Goal: Navigation & Orientation: Find specific page/section

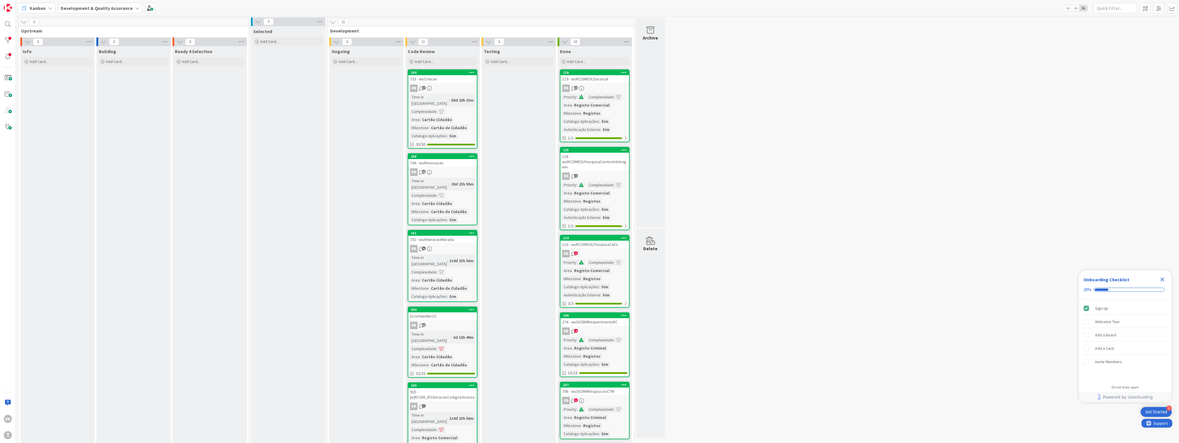
click at [282, 108] on div "Time in Column : 58d 20h 23m Complexidade : Area : Cartão Cidadão Milestone : C…" at bounding box center [442, 116] width 65 height 45
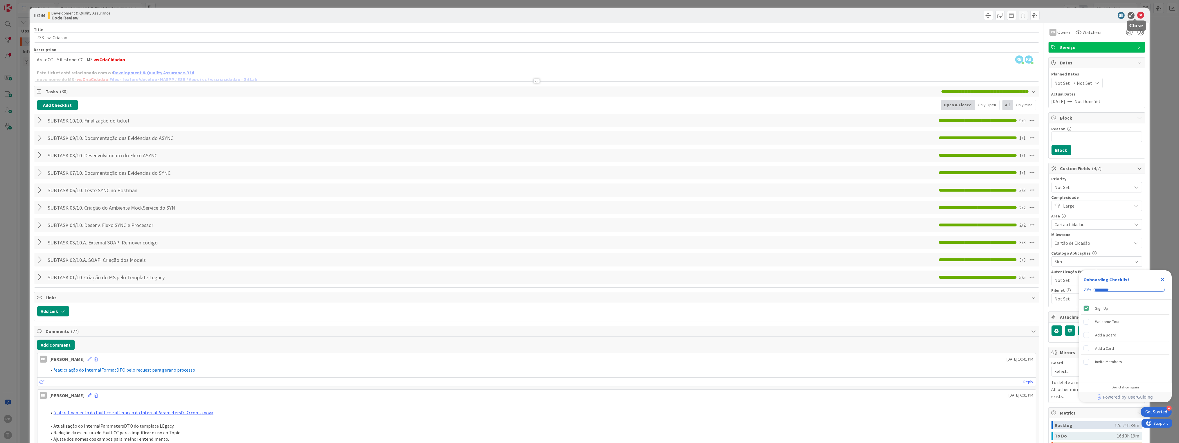
click at [282, 17] on icon at bounding box center [1140, 15] width 7 height 7
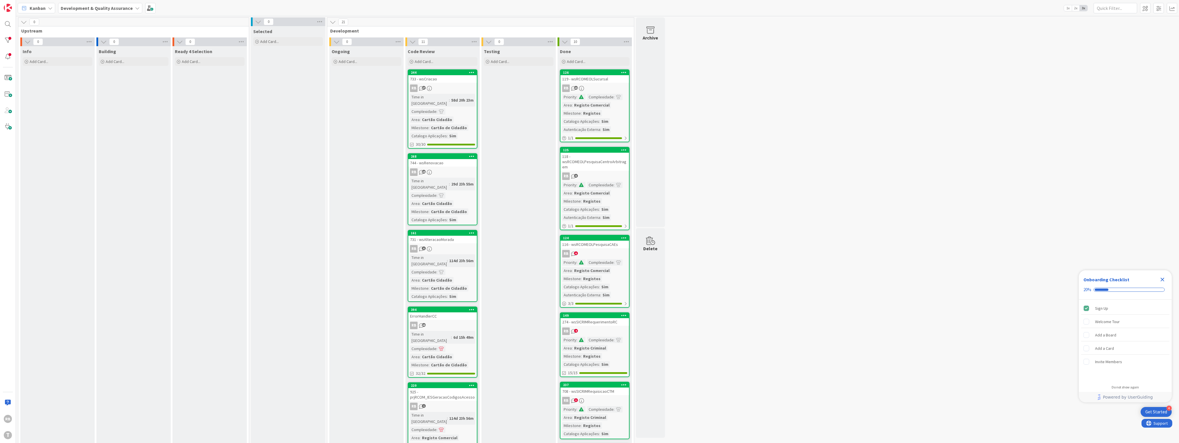
click at [282, 72] on icon at bounding box center [472, 72] width 6 height 4
click at [282, 116] on div "Cartão Cidadão" at bounding box center [436, 119] width 33 height 6
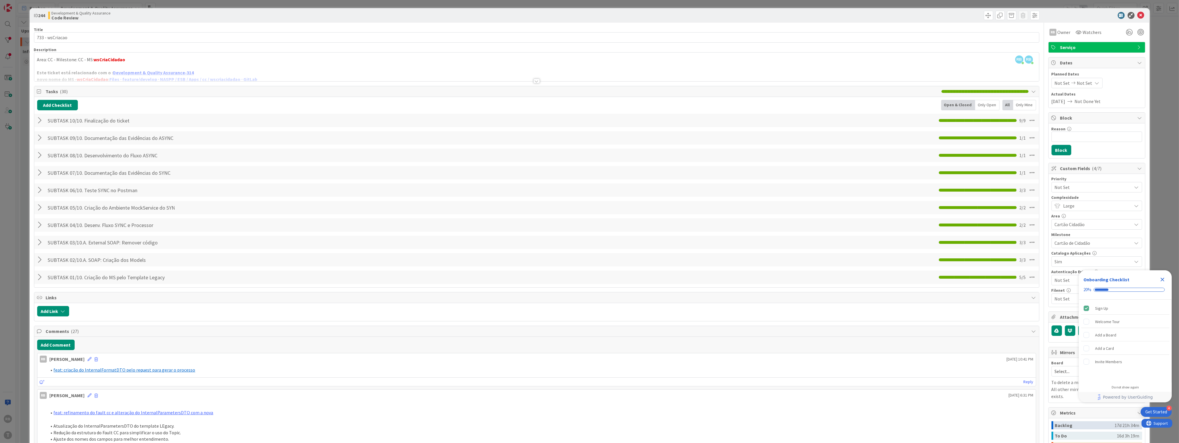
click at [282, 46] on span "Serviço" at bounding box center [1097, 47] width 74 height 7
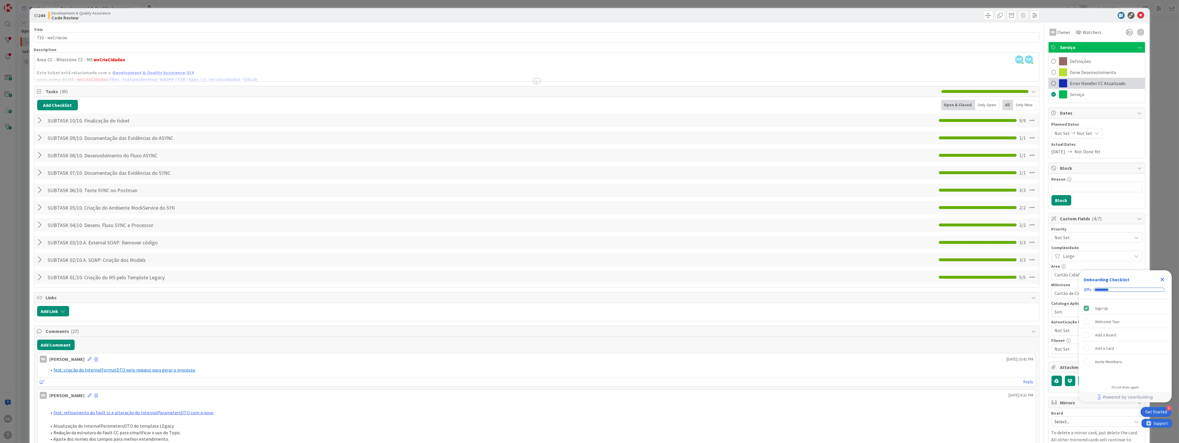
click at [282, 83] on span "Error Handler CC Atualizado" at bounding box center [1098, 83] width 56 height 7
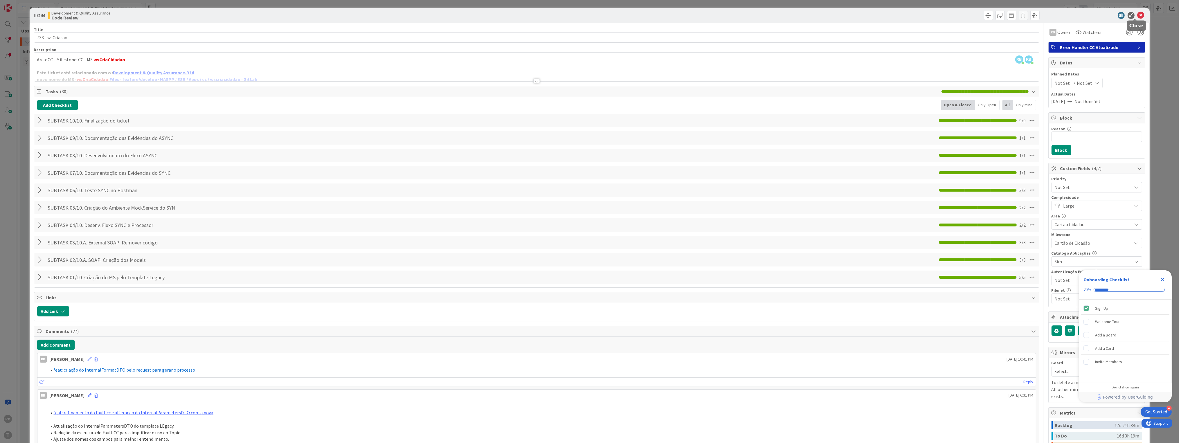
click at [282, 15] on icon at bounding box center [1140, 15] width 7 height 7
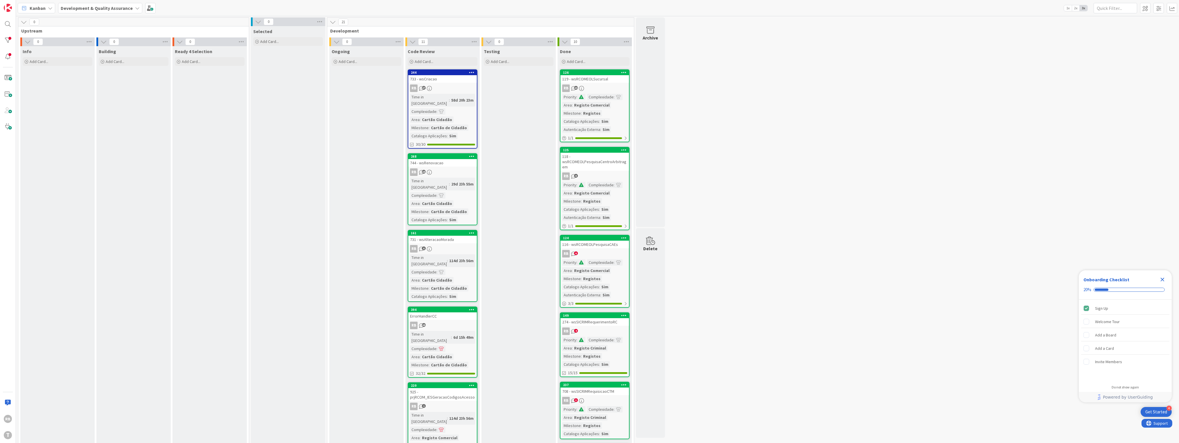
click at [282, 154] on icon at bounding box center [472, 156] width 6 height 4
click at [282, 159] on div "744 - wsRenovacao" at bounding box center [442, 163] width 69 height 8
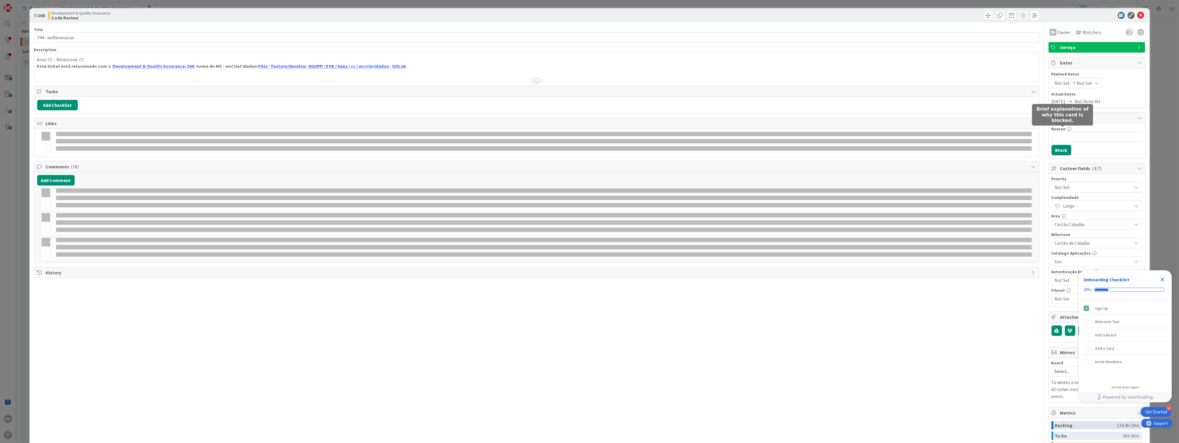
click at [282, 52] on div "Serviço" at bounding box center [1096, 47] width 96 height 10
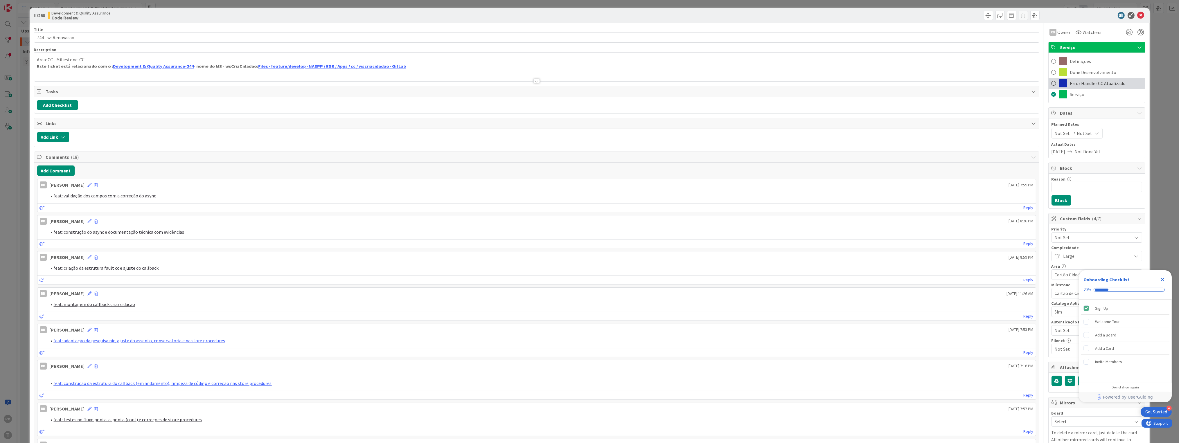
click at [282, 82] on span "Error Handler CC Atualizado" at bounding box center [1098, 83] width 56 height 7
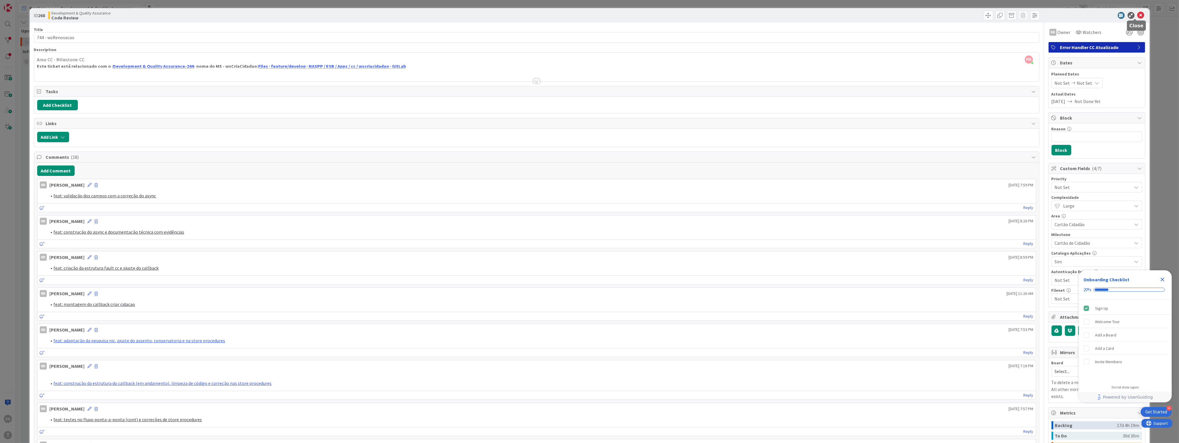
click at [282, 12] on icon at bounding box center [1140, 15] width 7 height 7
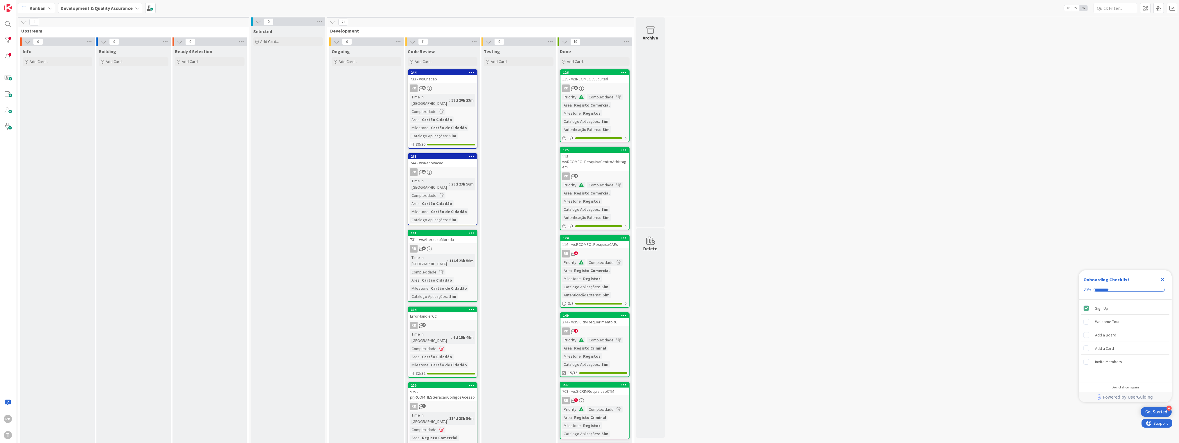
click at [282, 168] on div "0 Upstream 0 Info Add Card... 0 Building Add Card... 0 Ready 4 Selection Add Ca…" at bounding box center [597, 451] width 1160 height 868
